Goal: Task Accomplishment & Management: Use online tool/utility

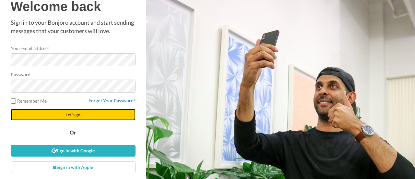
click at [77, 114] on span "Let's go" at bounding box center [73, 115] width 15 height 6
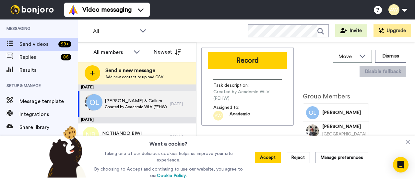
click at [31, 42] on span "Send videos" at bounding box center [37, 44] width 36 height 8
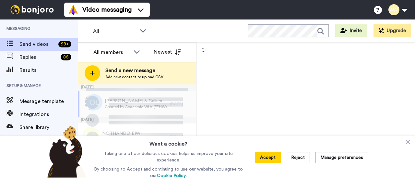
click at [129, 72] on span "Send a new message" at bounding box center [134, 70] width 58 height 8
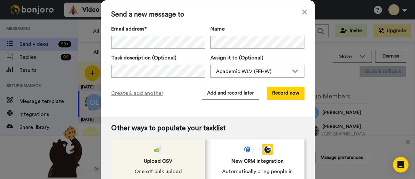
click at [159, 160] on span "Upload CSV" at bounding box center [158, 161] width 29 height 8
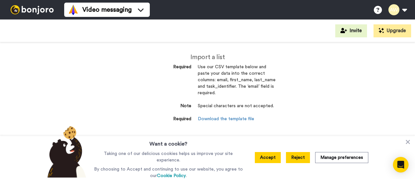
click at [303, 162] on button "Reject" at bounding box center [298, 157] width 24 height 11
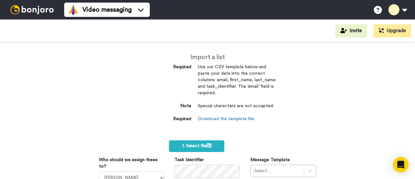
scroll to position [65, 0]
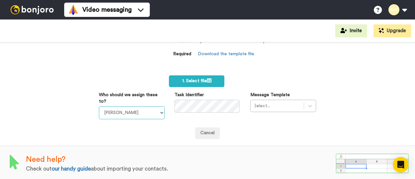
click at [159, 112] on select "Laura Wright Amarjit Duggal WLV Academic (FSE) Divandra Birla Bolutife Ademokoy…" at bounding box center [132, 112] width 66 height 13
select select "893d32a1-1eca-438f-900e-e073b28e2bc9"
click at [99, 106] on select "Laura Wright Amarjit Duggal WLV Academic (FSE) Divandra Birla Bolutife Ademokoy…" at bounding box center [132, 112] width 66 height 13
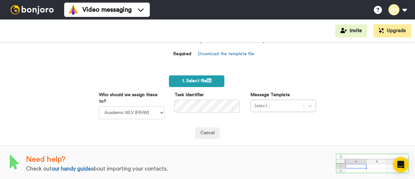
click at [209, 80] on icon at bounding box center [209, 80] width 5 height 5
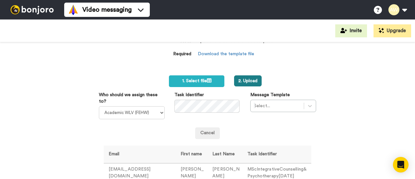
click at [248, 81] on button "2. Upload" at bounding box center [248, 80] width 28 height 11
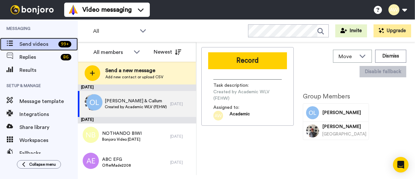
click at [24, 42] on span "Send videos" at bounding box center [37, 44] width 36 height 8
click at [126, 73] on span "Send a new message" at bounding box center [134, 70] width 58 height 8
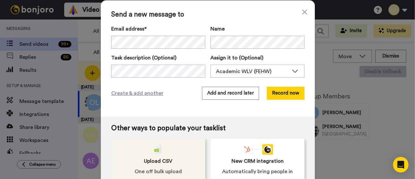
click at [156, 159] on span "Upload CSV" at bounding box center [158, 161] width 29 height 8
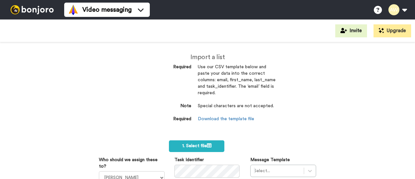
scroll to position [65, 0]
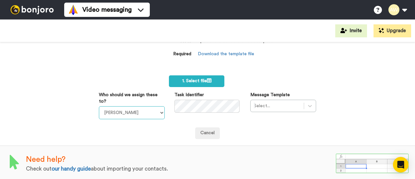
click at [158, 113] on select "Laura Wright Amarjit Duggal WLV Academic (FSE) Divandra Birla Bolutife Ademokoy…" at bounding box center [132, 112] width 66 height 13
select select "893d32a1-1eca-438f-900e-e073b28e2bc9"
click at [99, 106] on select "Laura Wright Amarjit Duggal WLV Academic (FSE) Divandra Birla Bolutife Ademokoy…" at bounding box center [132, 112] width 66 height 13
drag, startPoint x: 209, startPoint y: 113, endPoint x: 274, endPoint y: 114, distance: 65.9
click at [311, 116] on div "Who should we assign these to? Laura Wright Amarjit Duggal WLV Academic (FSE) D…" at bounding box center [207, 105] width 227 height 28
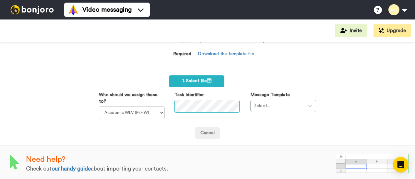
scroll to position [0, 51]
click at [203, 81] on span "1. Select file" at bounding box center [196, 80] width 29 height 5
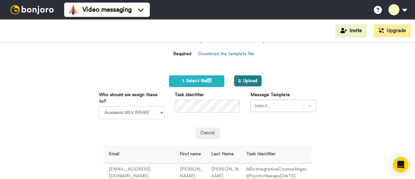
click at [247, 78] on button "2. Upload" at bounding box center [248, 80] width 28 height 11
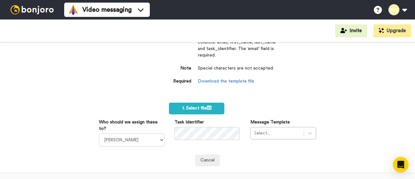
scroll to position [91, 0]
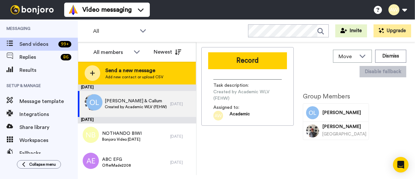
click at [131, 72] on span "Send a new message" at bounding box center [134, 70] width 58 height 8
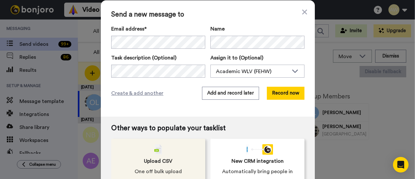
click at [165, 162] on span "Upload CSV" at bounding box center [158, 161] width 29 height 8
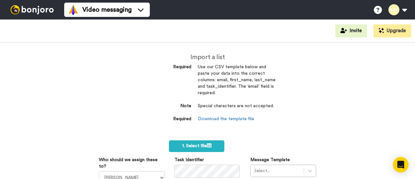
scroll to position [32, 0]
